Goal: Task Accomplishment & Management: Use online tool/utility

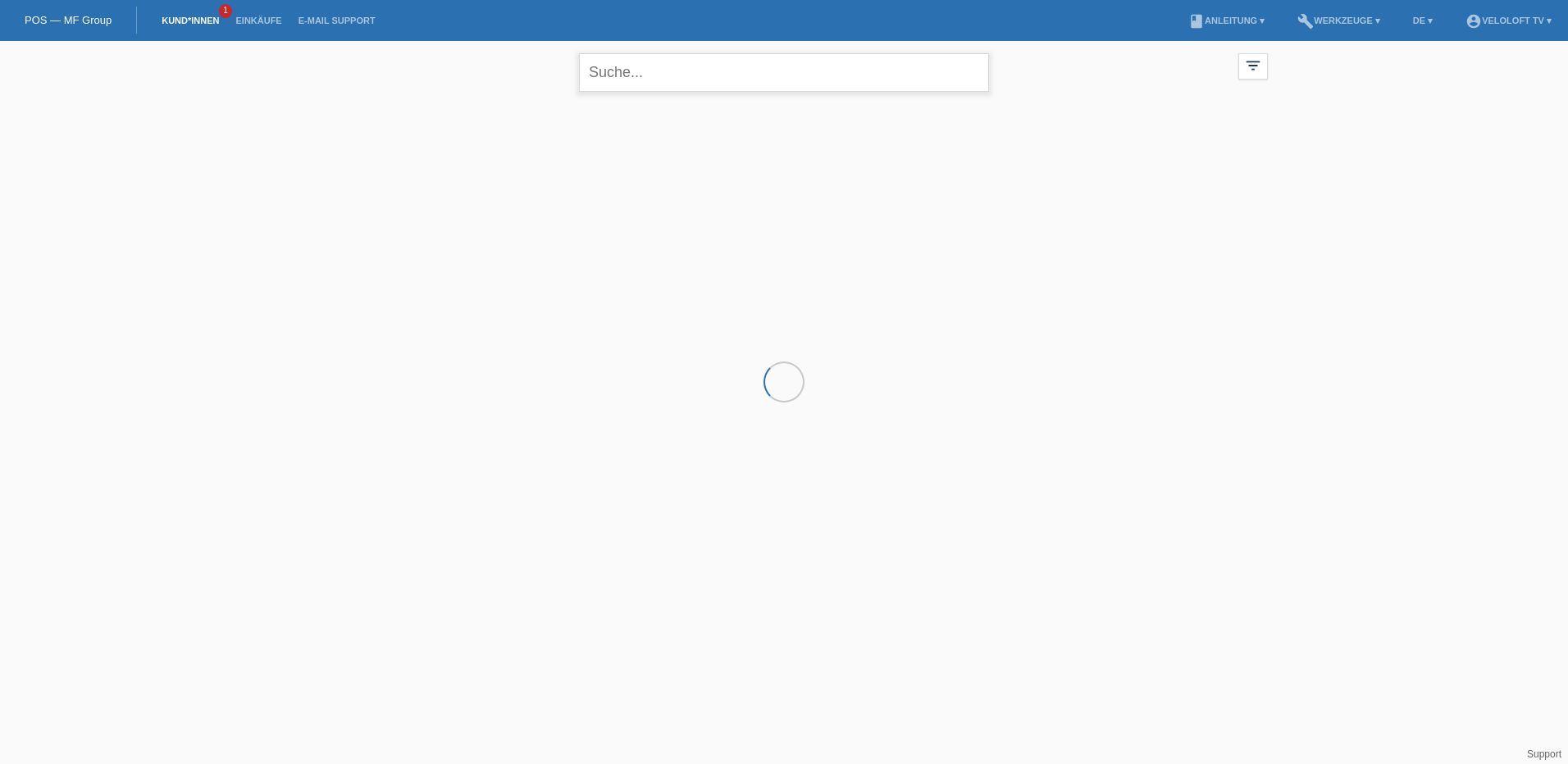
click at [679, 68] on input "text" at bounding box center [783, 72] width 410 height 39
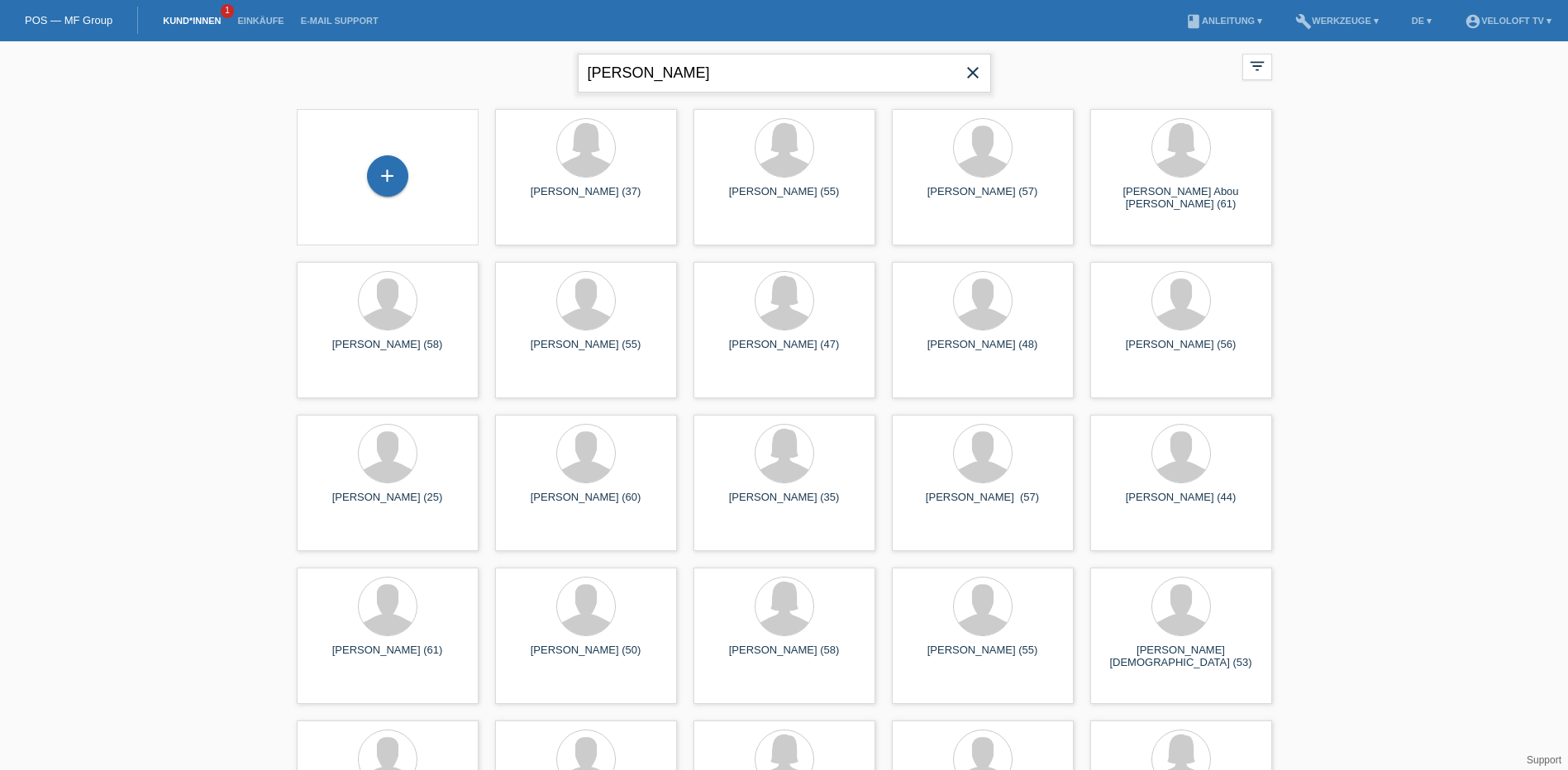
type input "[PERSON_NAME]"
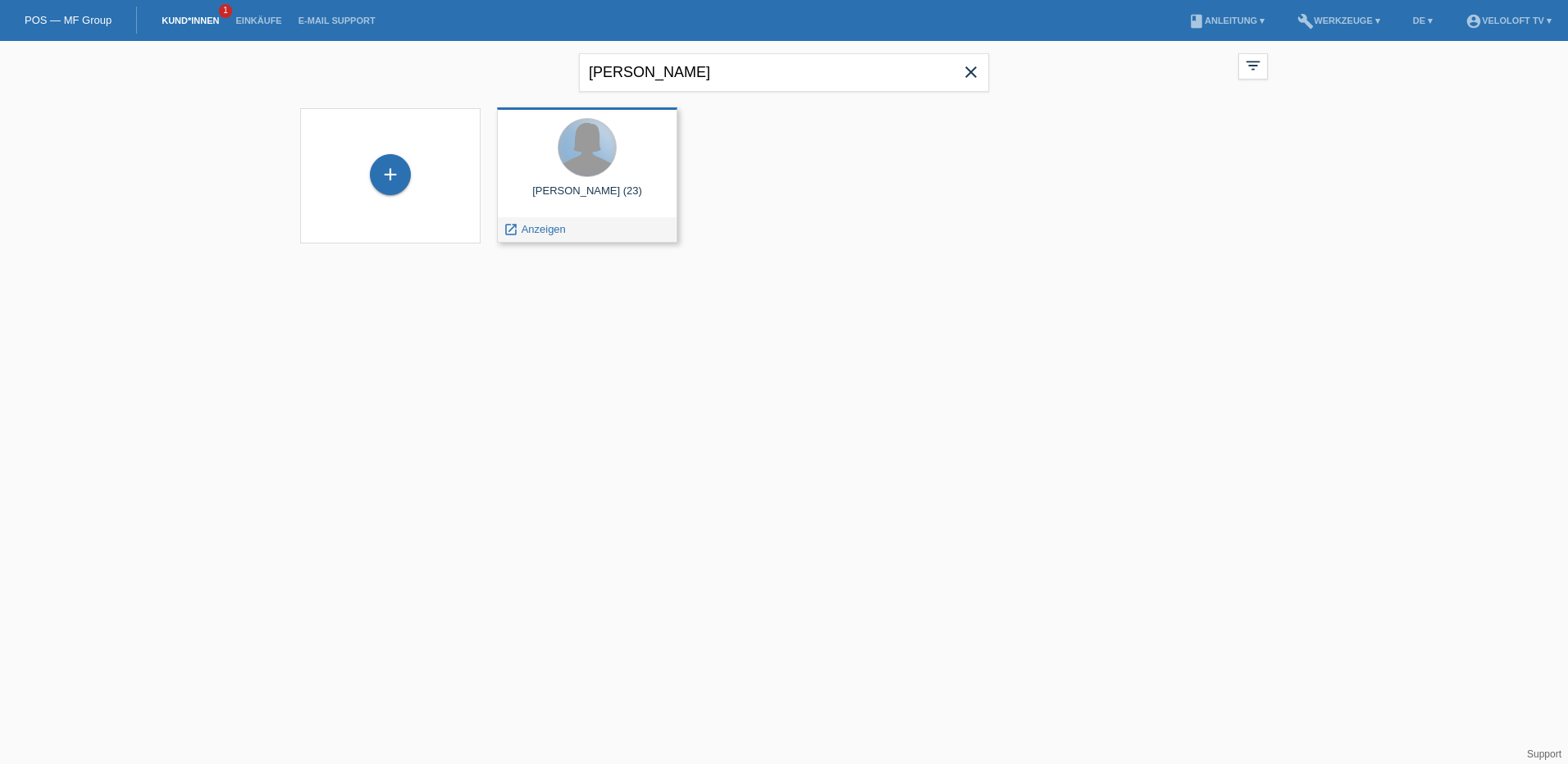
click at [600, 168] on div at bounding box center [587, 148] width 58 height 58
click at [543, 228] on span "Anzeigen" at bounding box center [544, 228] width 45 height 12
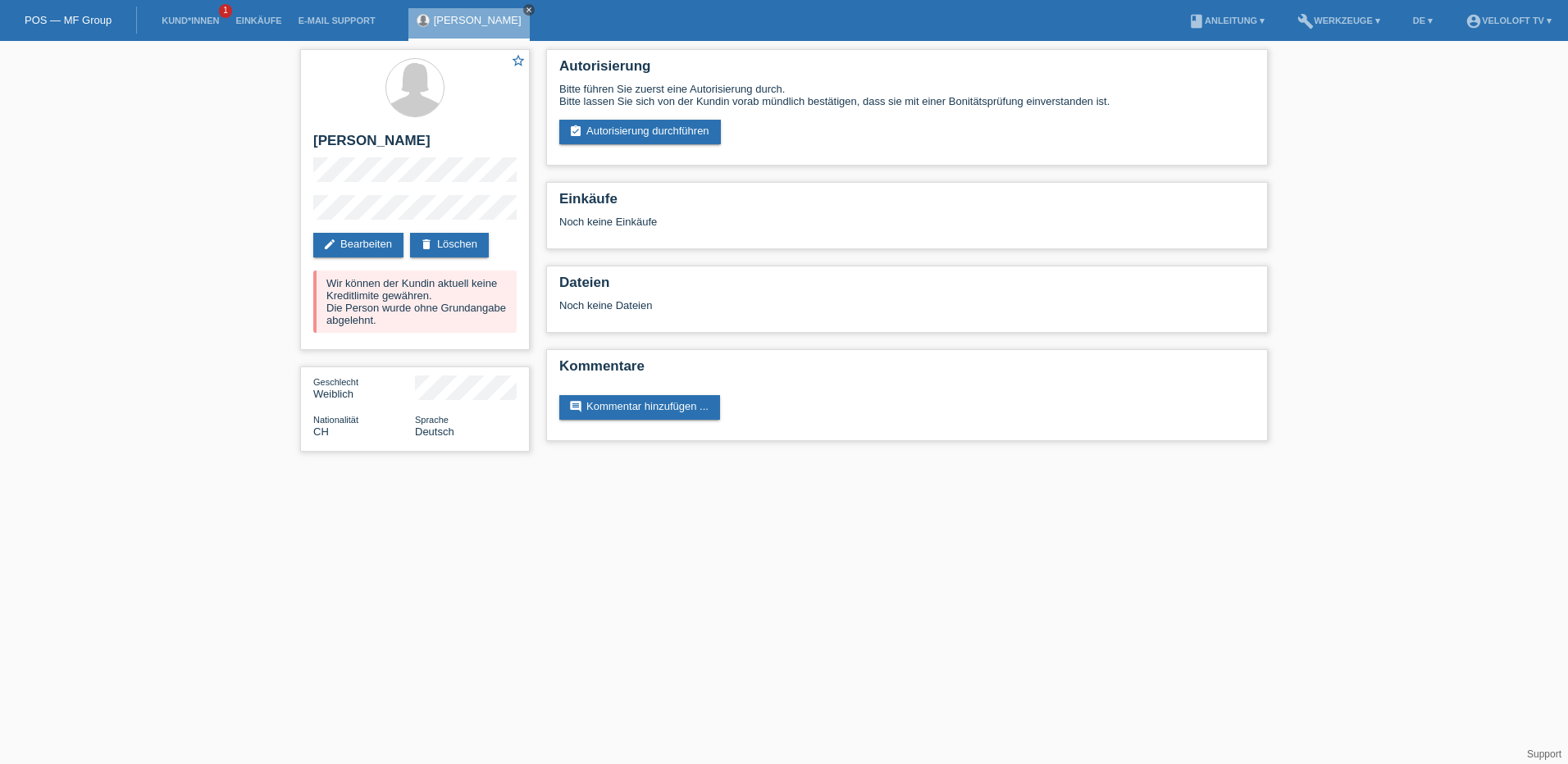
click at [533, 8] on icon "close" at bounding box center [529, 9] width 8 height 8
click at [1433, 126] on div "star_border Francesca Costanzo edit Bearbeiten delete Löschen Wir können der Ku…" at bounding box center [784, 254] width 1568 height 427
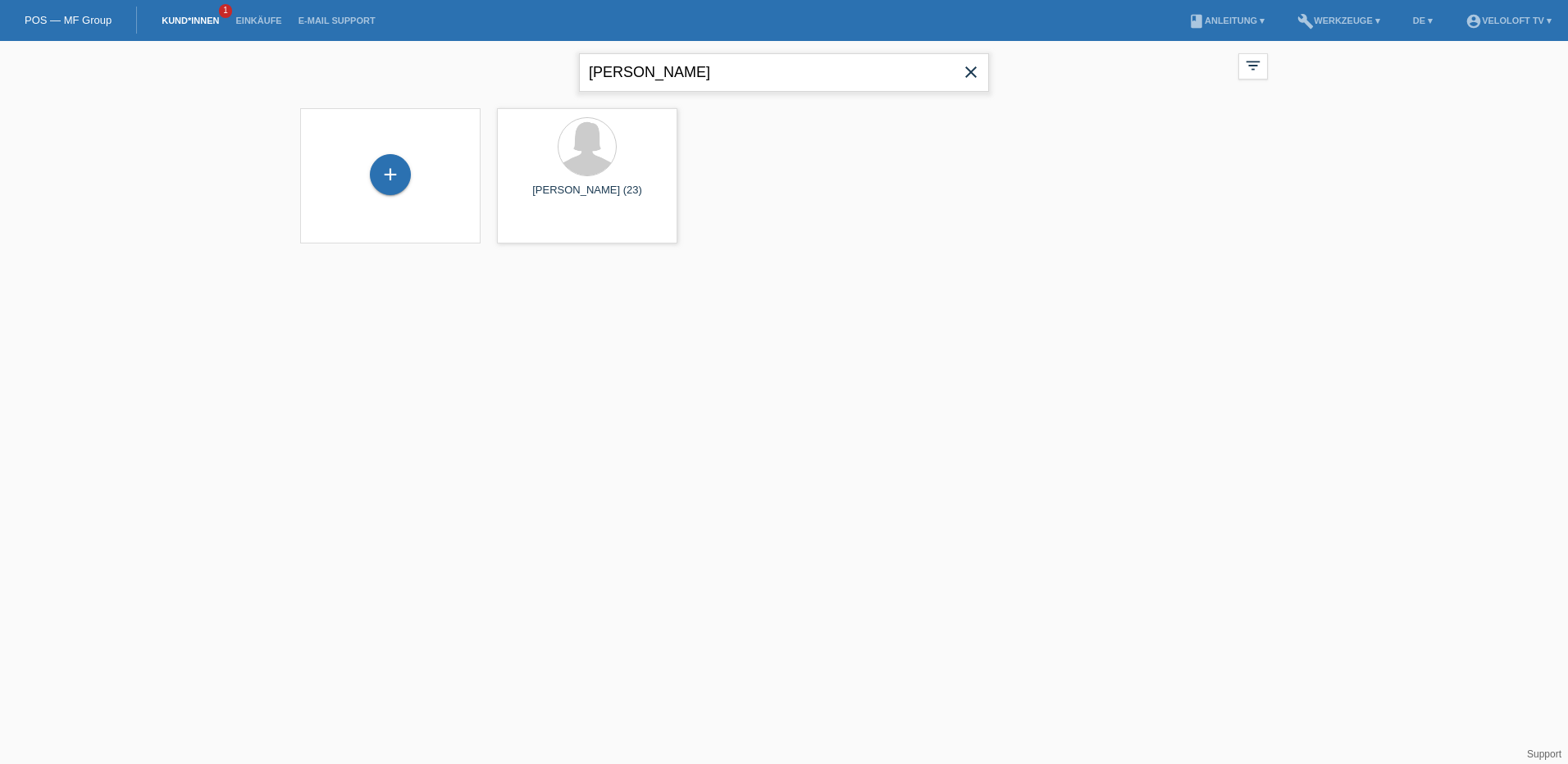
drag, startPoint x: 673, startPoint y: 73, endPoint x: 518, endPoint y: 70, distance: 155.0
click at [518, 70] on div "[PERSON_NAME] close filter_list view_module Alle Kund*innen anzeigen star Marki…" at bounding box center [784, 71] width 985 height 59
type input "[PERSON_NAME]"
click at [970, 71] on icon "close" at bounding box center [971, 71] width 20 height 19
click at [667, 72] on input "text" at bounding box center [783, 72] width 410 height 39
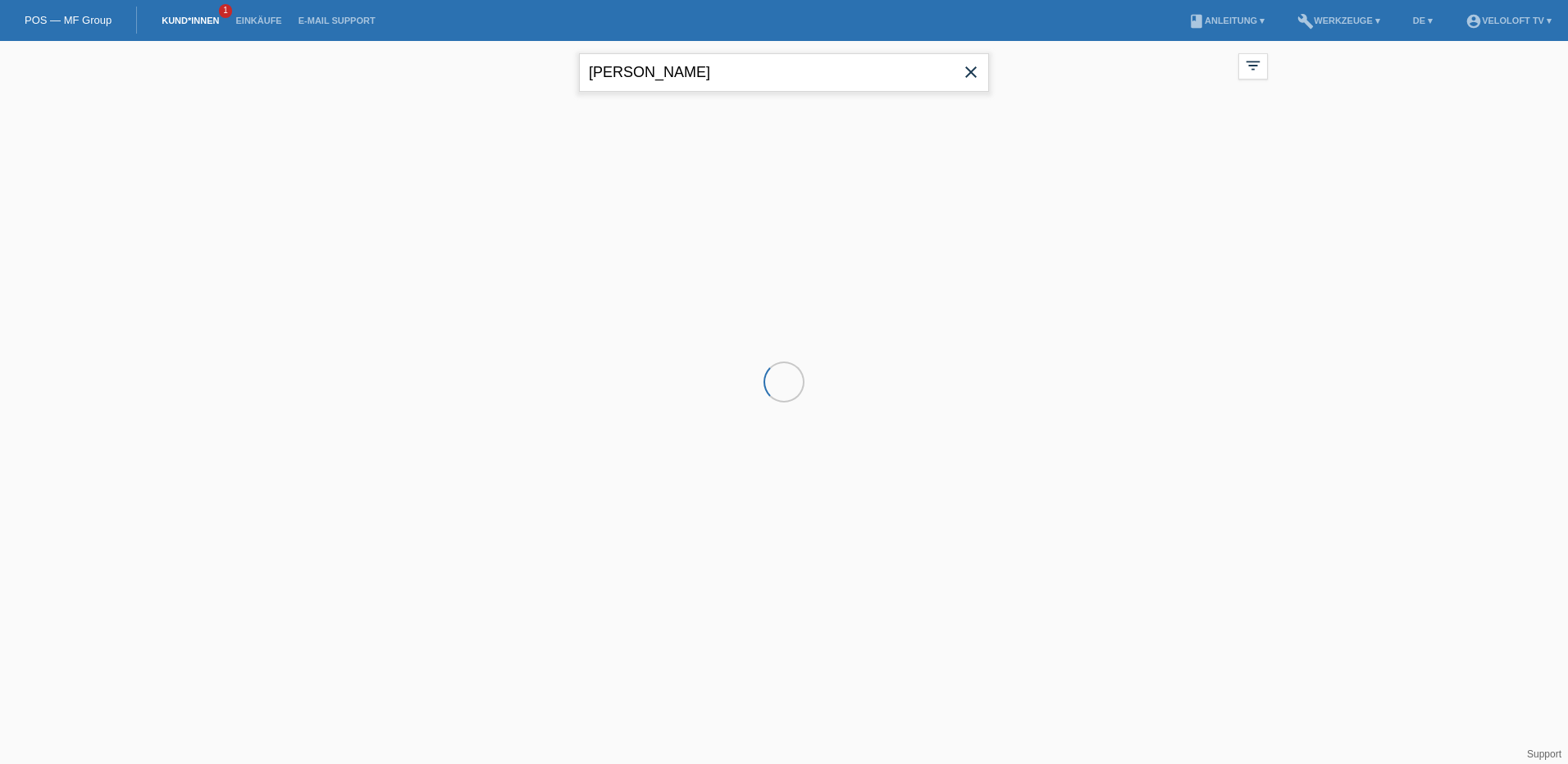
type input "[PERSON_NAME]"
drag, startPoint x: 679, startPoint y: 362, endPoint x: 635, endPoint y: 305, distance: 72.0
click at [679, 264] on html "POS — MF Group Kund*innen 1 Einkäufe E-Mail Support menu account_circle VeloLof…" at bounding box center [784, 132] width 1568 height 264
